Goal: Task Accomplishment & Management: Manage account settings

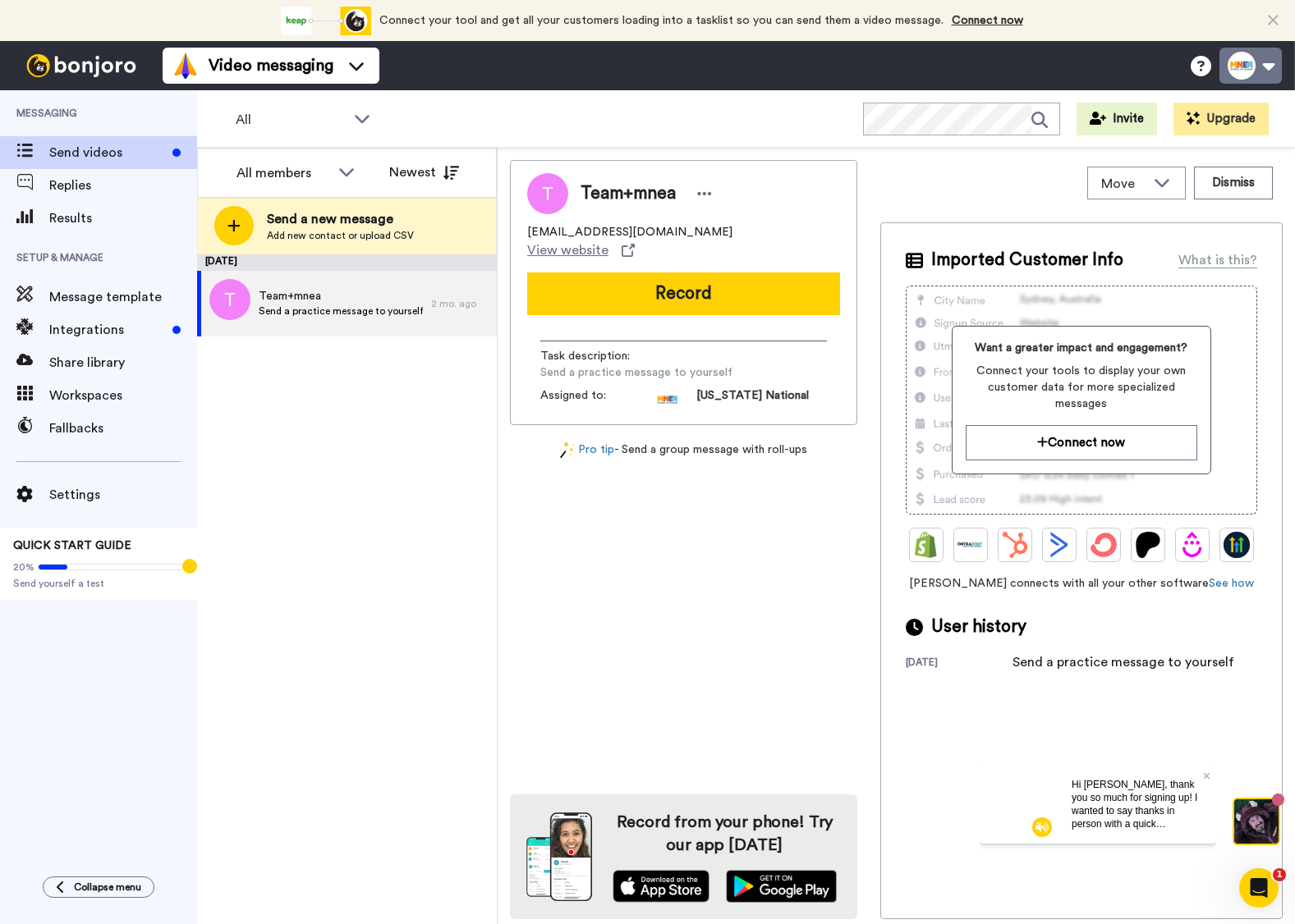
click at [1248, 63] on button at bounding box center [1250, 66] width 63 height 36
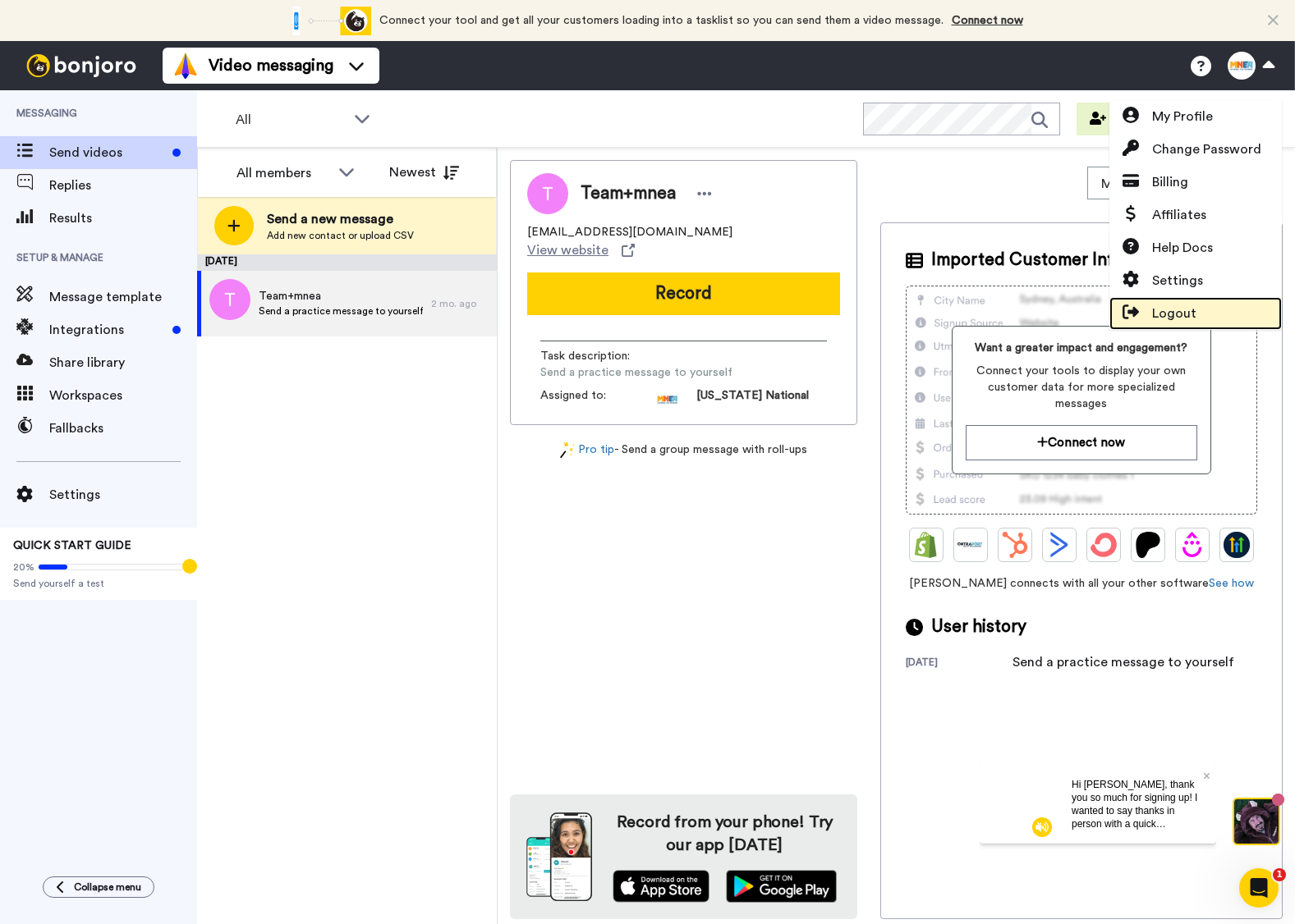
click at [1193, 310] on span "Logout" at bounding box center [1173, 314] width 44 height 20
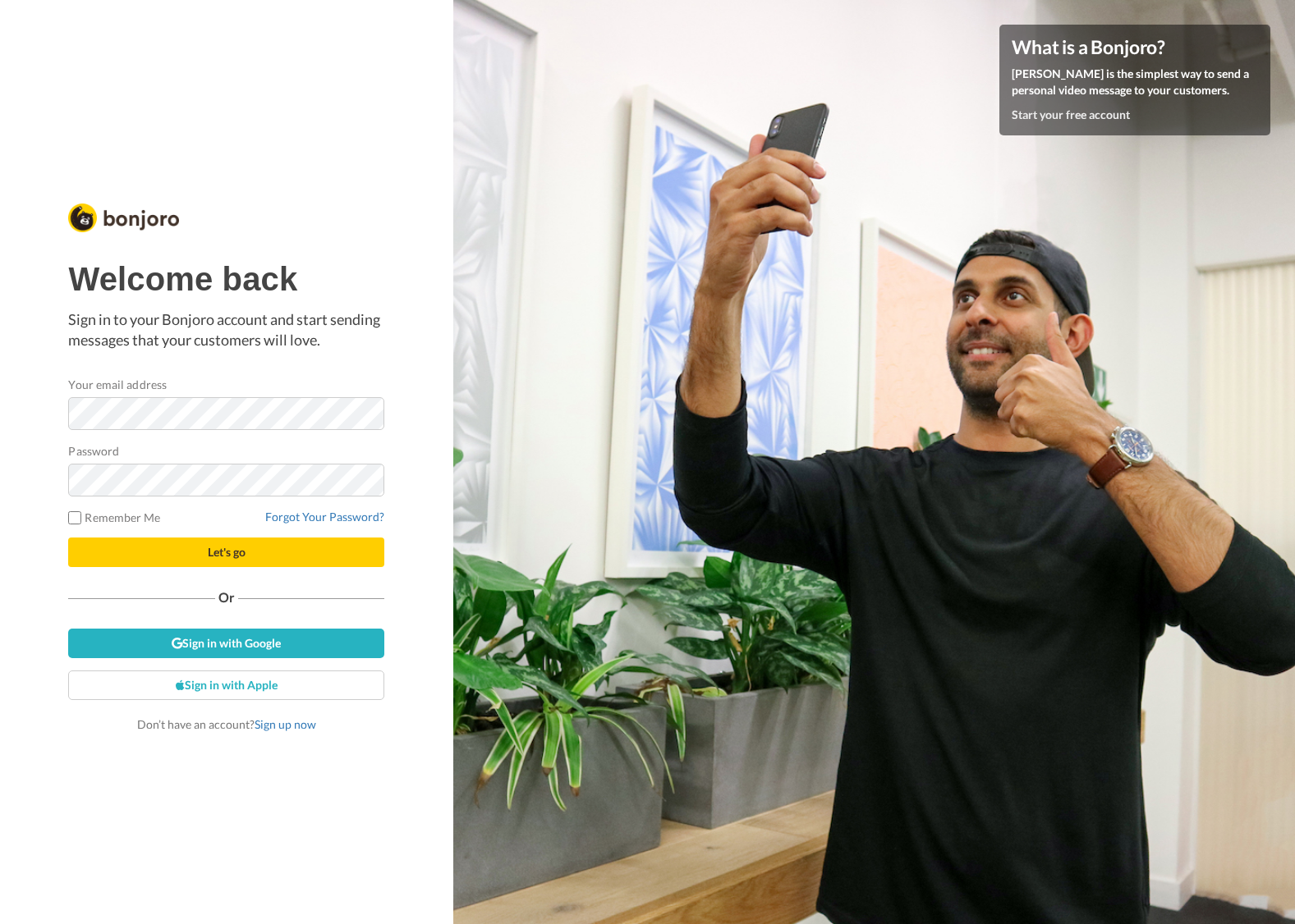
click at [253, 455] on div "Password" at bounding box center [225, 469] width 316 height 54
click at [223, 370] on div "Welcome back Sign in to your Bonjoro account and start sending messages that yo…" at bounding box center [225, 497] width 316 height 472
